Goal: Task Accomplishment & Management: Complete application form

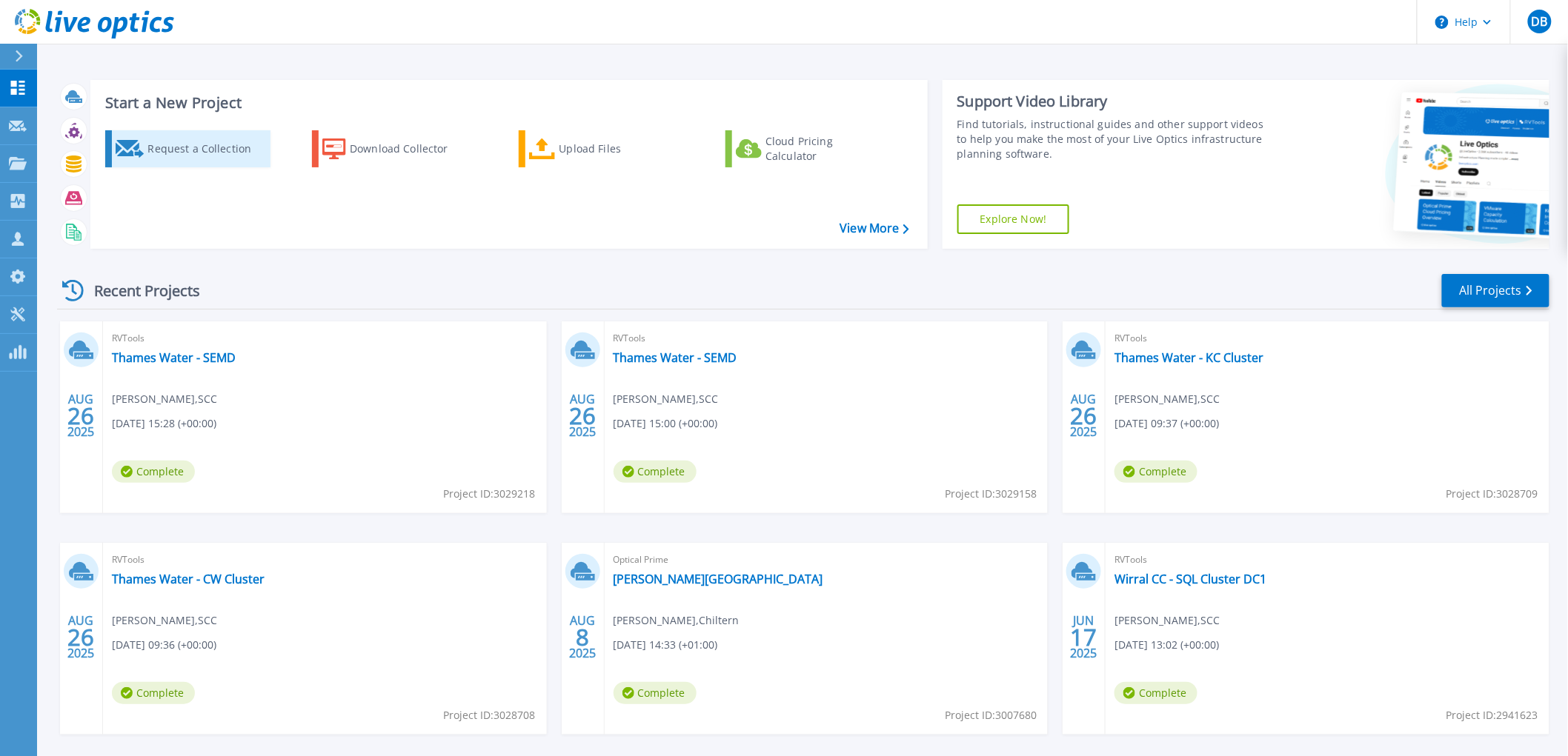
click at [190, 151] on div "Request a Collection" at bounding box center [206, 148] width 118 height 29
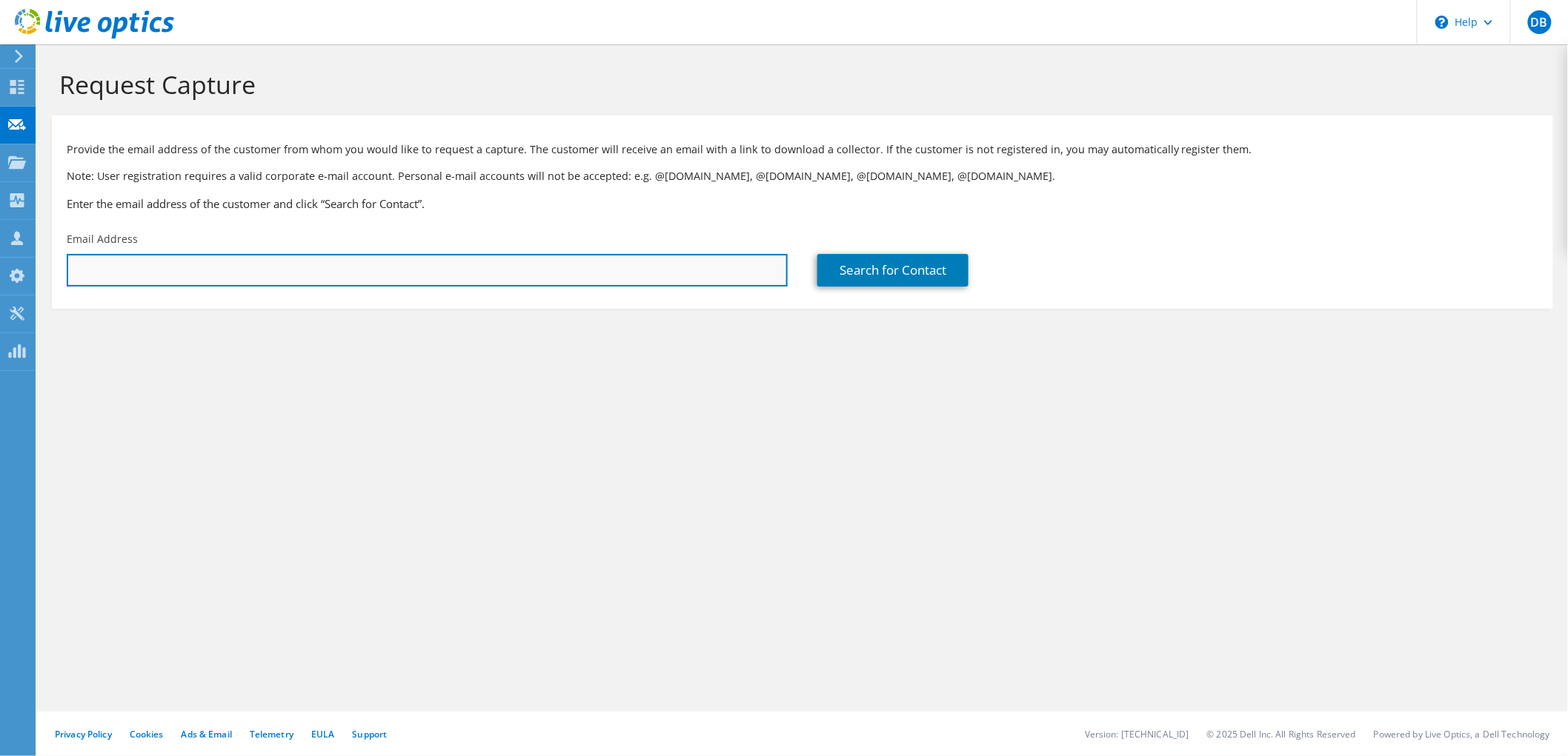
click at [186, 271] on input "text" at bounding box center [427, 270] width 721 height 33
paste input "joseph.thompson@thameswater.co.uk"
type input "joseph.thompson@thameswater.co.uk"
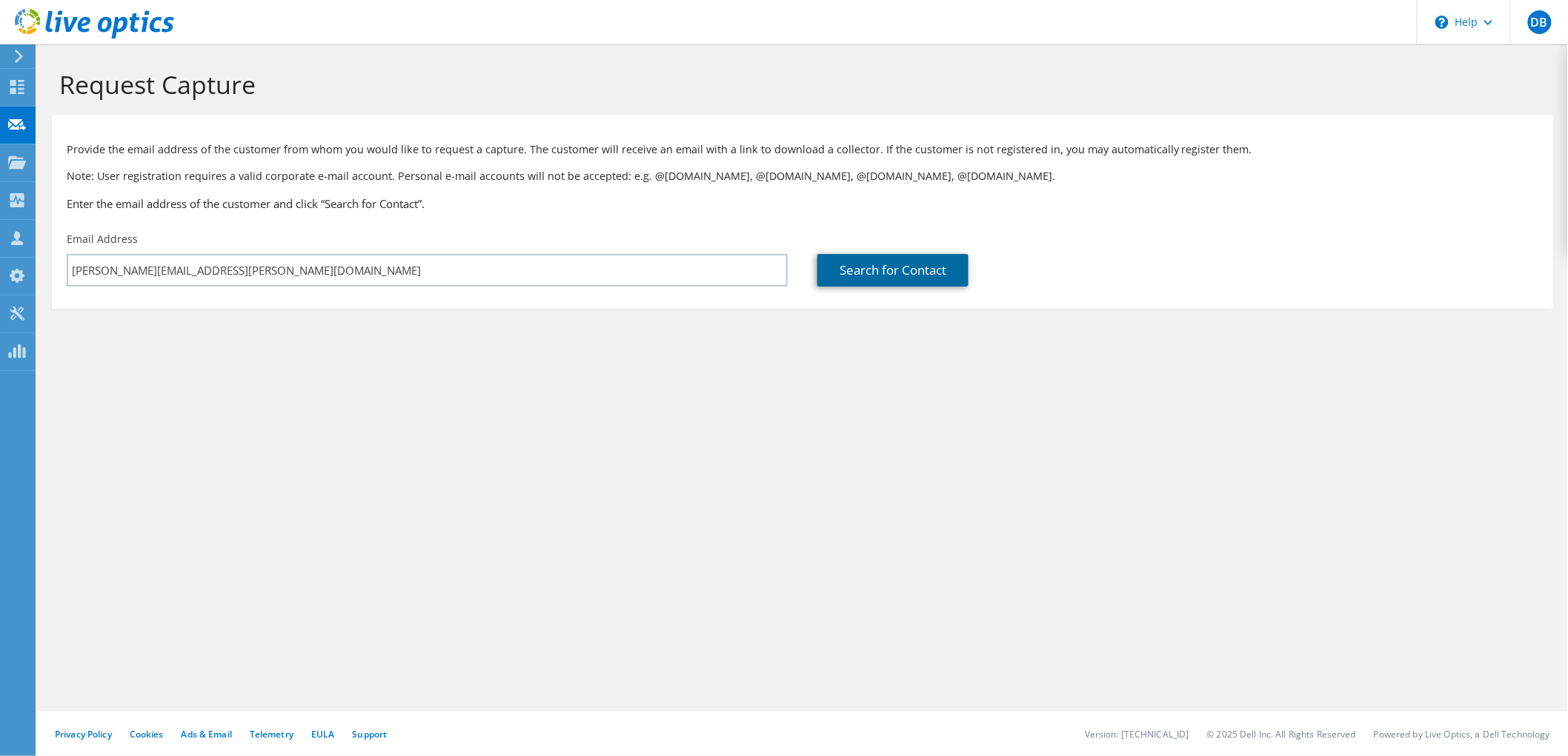
click at [889, 278] on link "Search for Contact" at bounding box center [893, 270] width 151 height 33
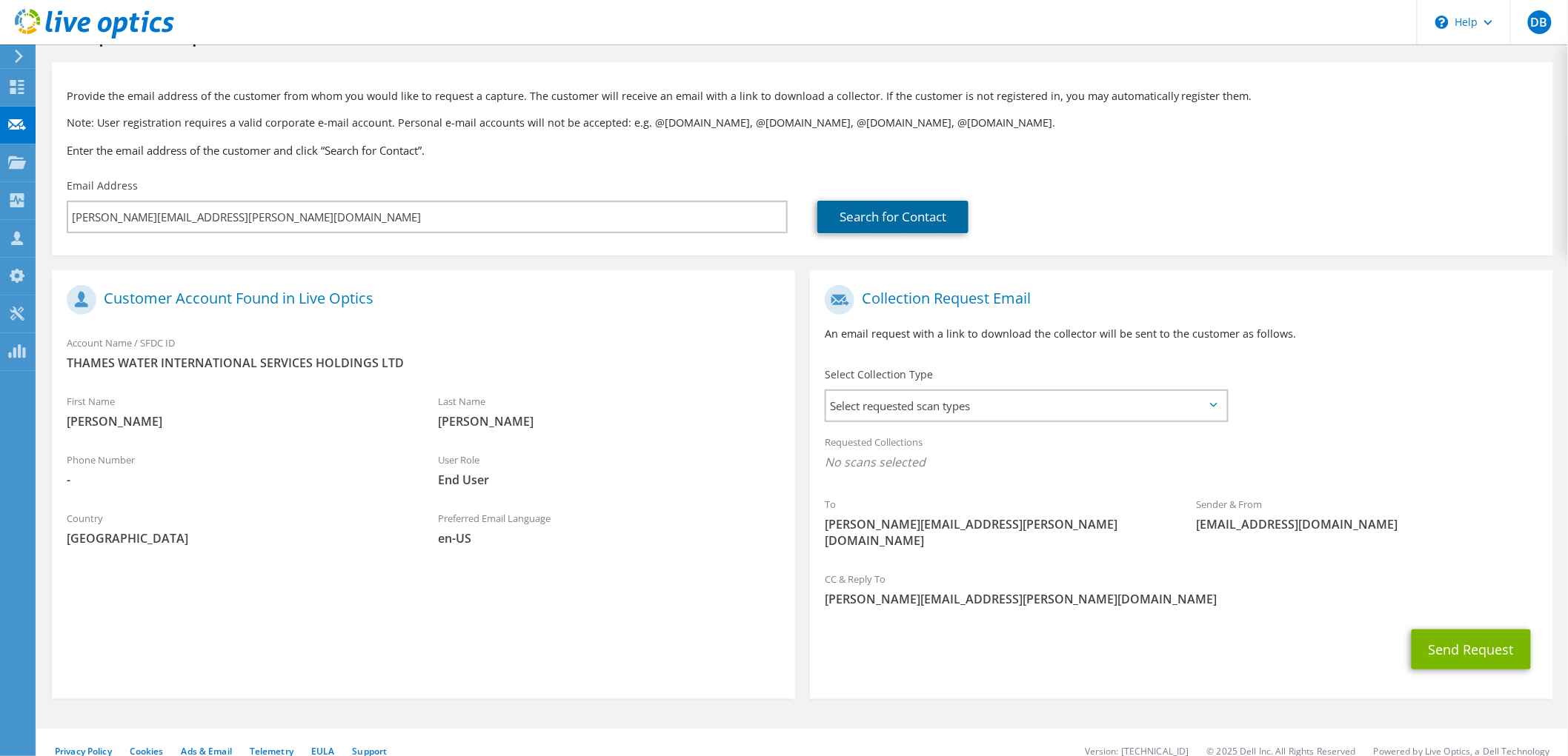
scroll to position [56, 0]
click at [1049, 415] on span "Select requested scan types" at bounding box center [1027, 403] width 400 height 29
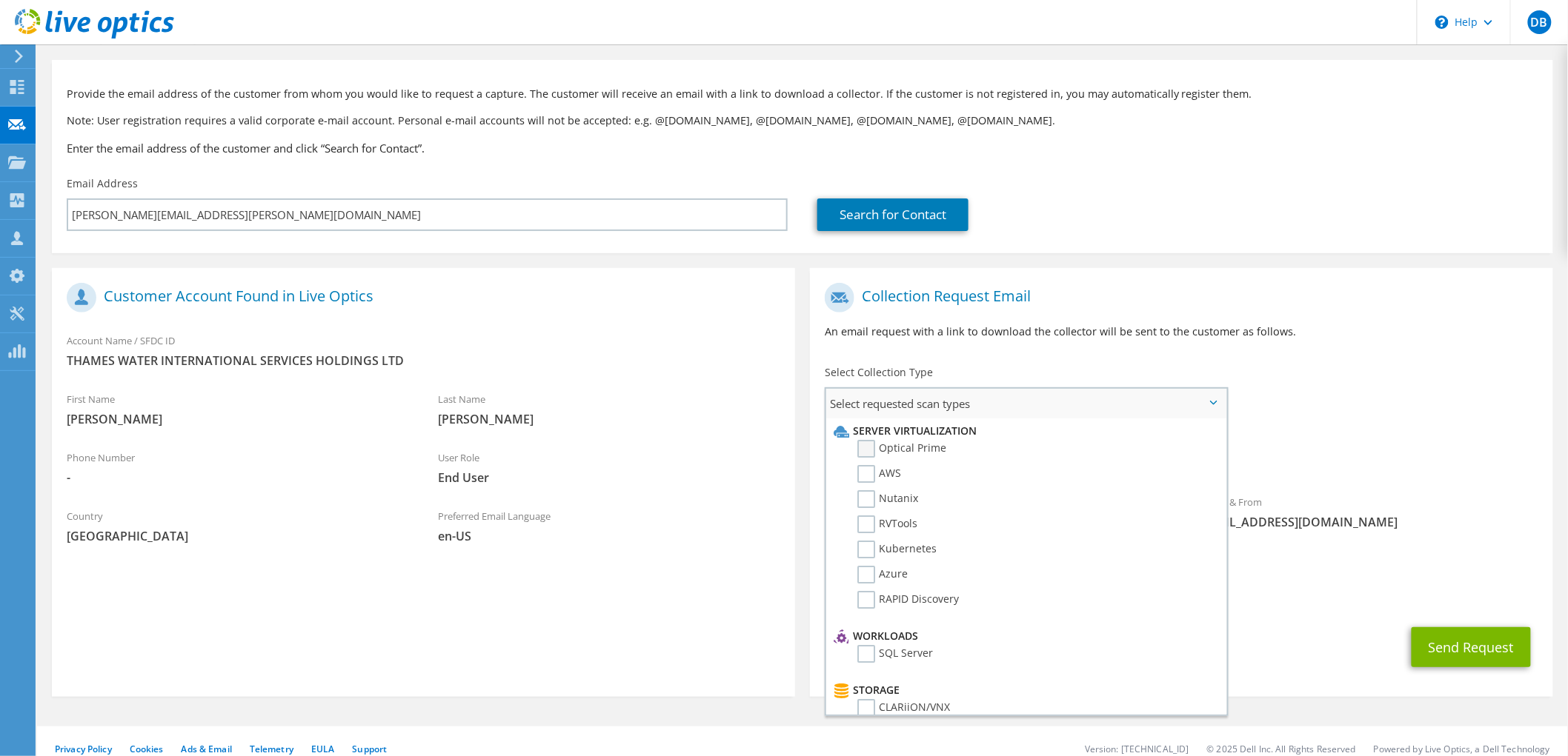
click at [863, 448] on label "Optical Prime" at bounding box center [902, 449] width 89 height 18
click at [0, 0] on input "Optical Prime" at bounding box center [0, 0] width 0 height 0
click at [1298, 390] on div "To joseph.thompson@thameswater.co.uk Sender & From liveoptics@liveoptics.com" at bounding box center [1181, 420] width 743 height 290
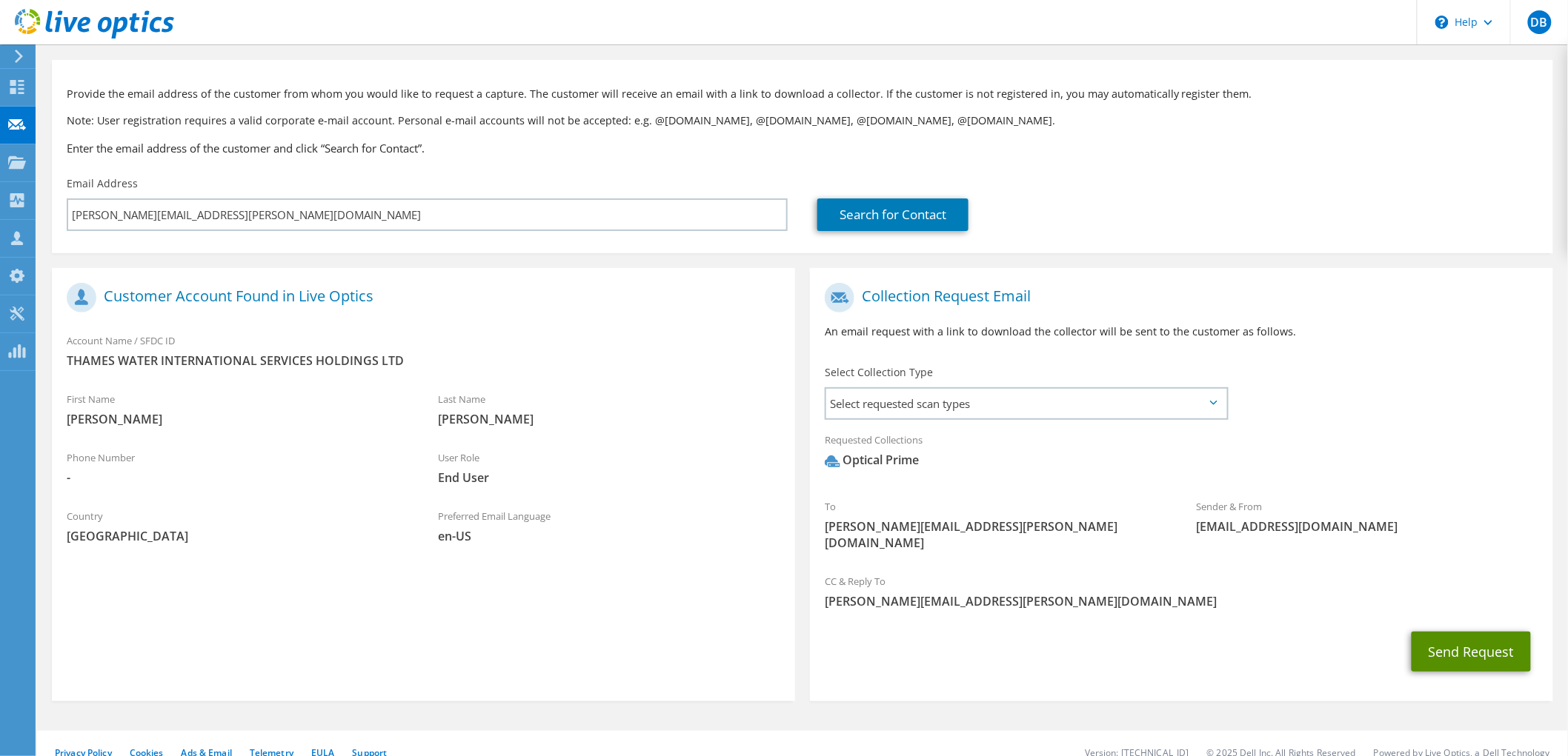
click at [1468, 639] on button "Send Request" at bounding box center [1471, 651] width 119 height 40
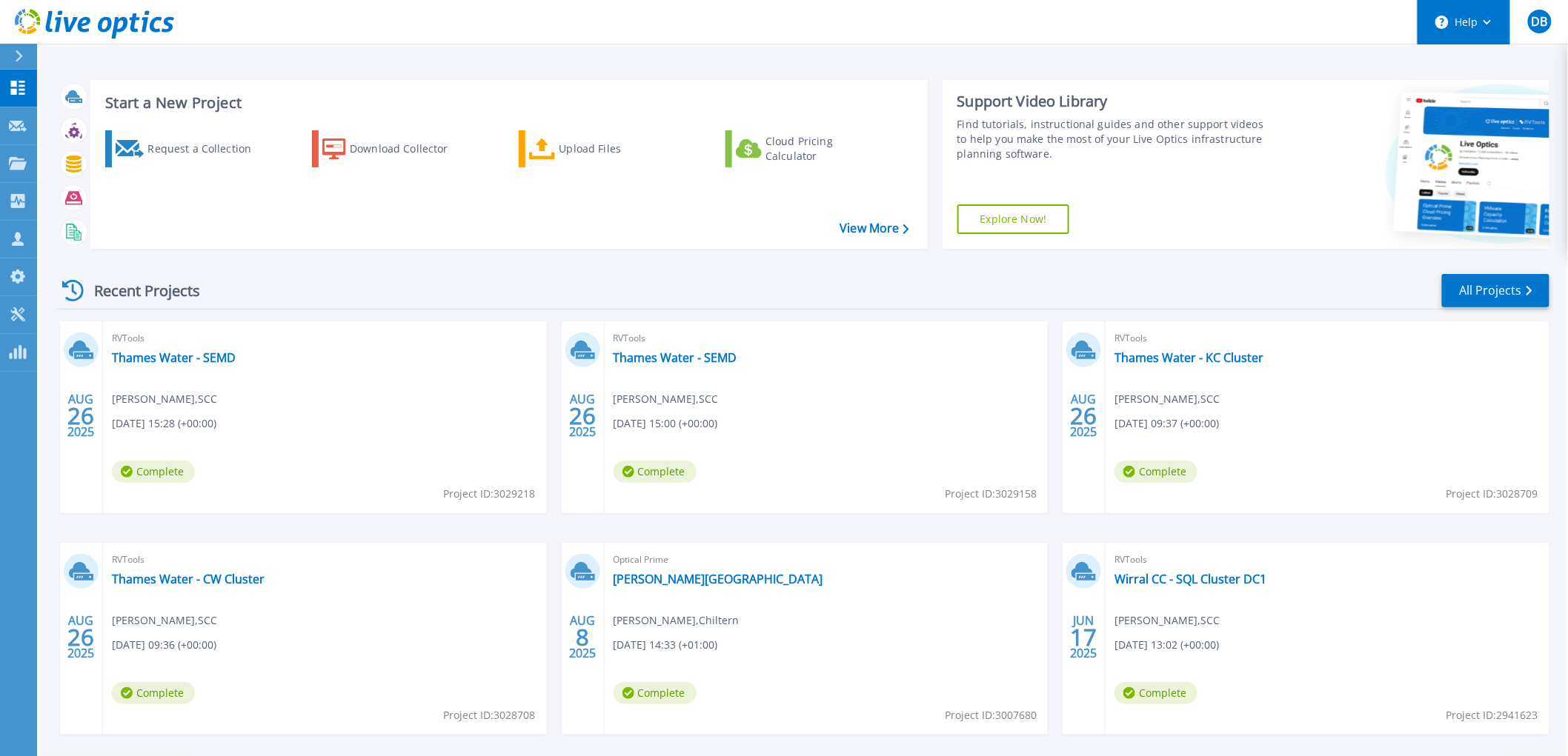
click at [1475, 24] on button "Help" at bounding box center [1464, 22] width 92 height 44
click at [1491, 102] on link "Contact Support" at bounding box center [1501, 100] width 165 height 36
click at [1221, 32] on header "Help DB Channel Partner david bywater david.bywater@scc.com SCC My Profile Log …" at bounding box center [784, 22] width 1568 height 44
